Goal: Transaction & Acquisition: Purchase product/service

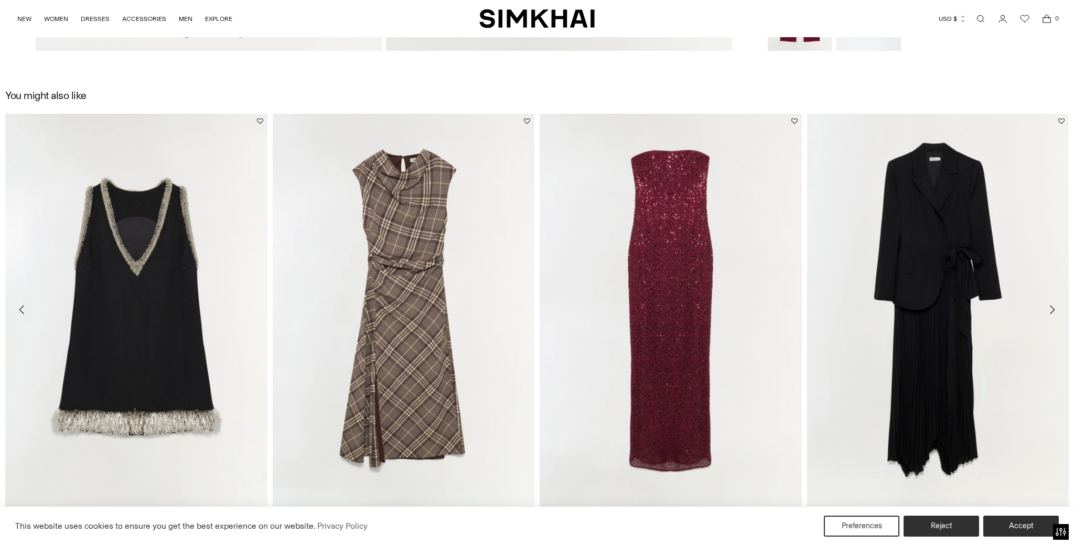
scroll to position [1590, 0]
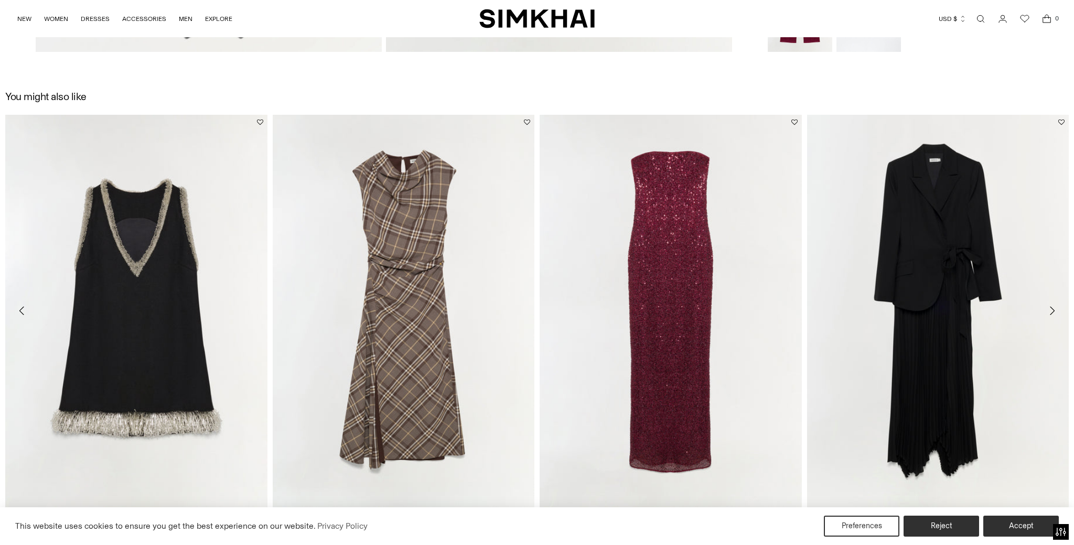
click at [1052, 311] on icon "Move to next carousel slide" at bounding box center [1051, 311] width 13 height 13
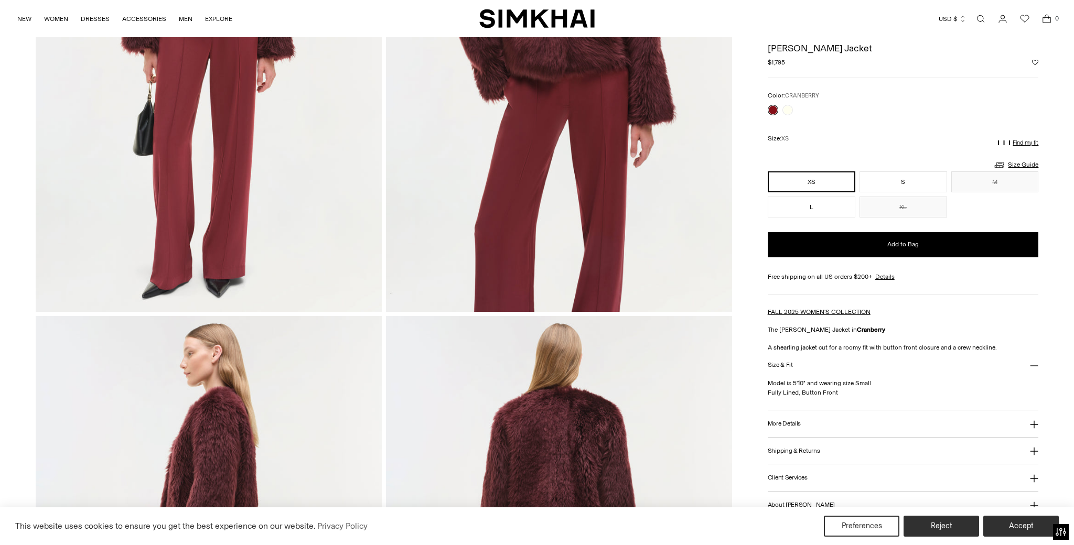
scroll to position [0, 0]
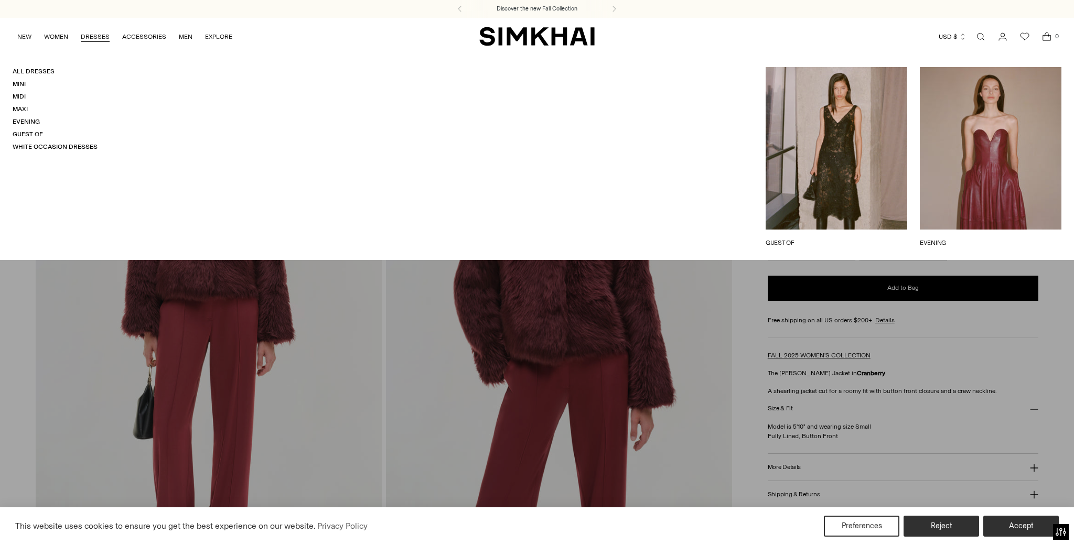
click at [95, 37] on link "DRESSES" at bounding box center [95, 36] width 29 height 23
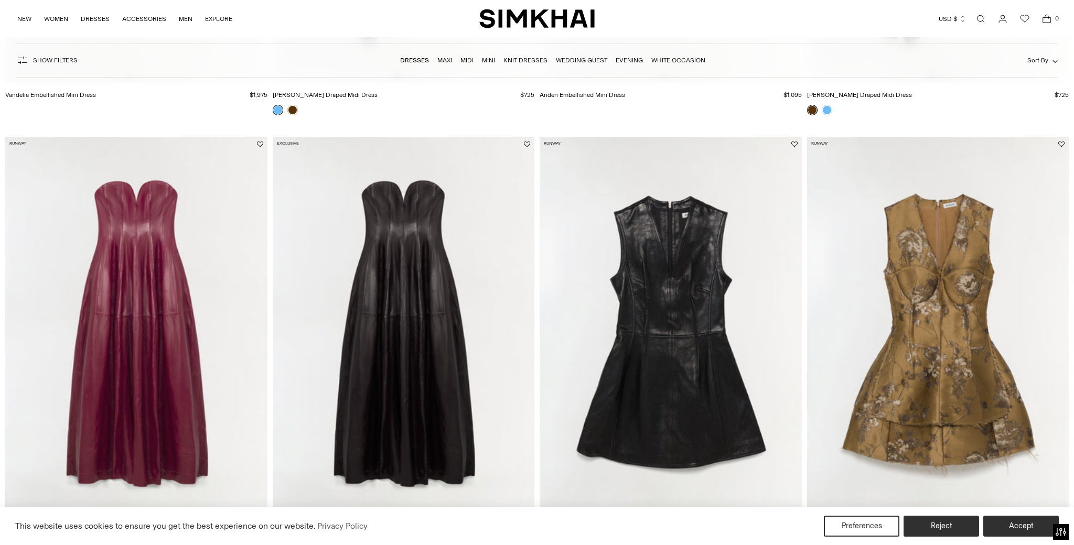
scroll to position [527, 0]
